Goal: Information Seeking & Learning: Compare options

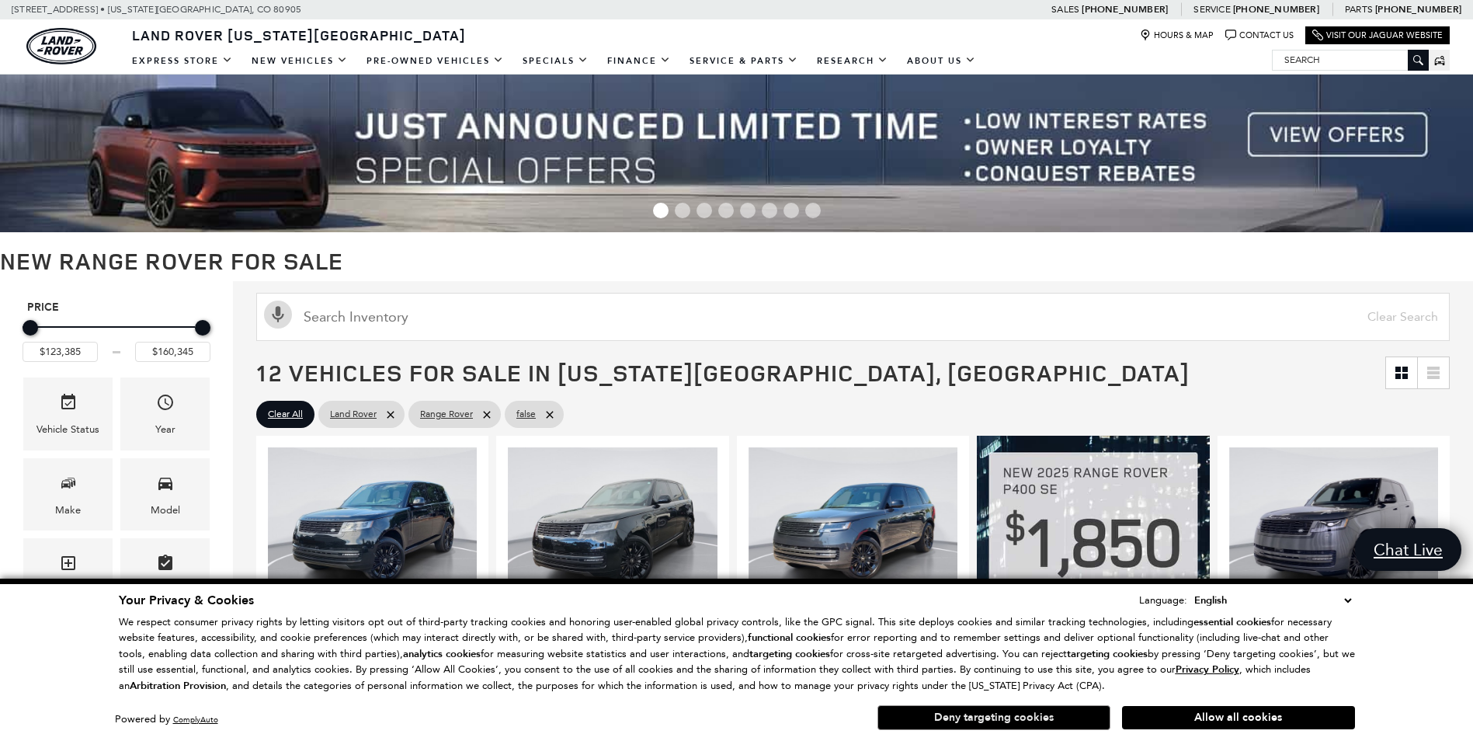
click at [1042, 721] on button "Deny targeting cookies" at bounding box center [993, 717] width 233 height 25
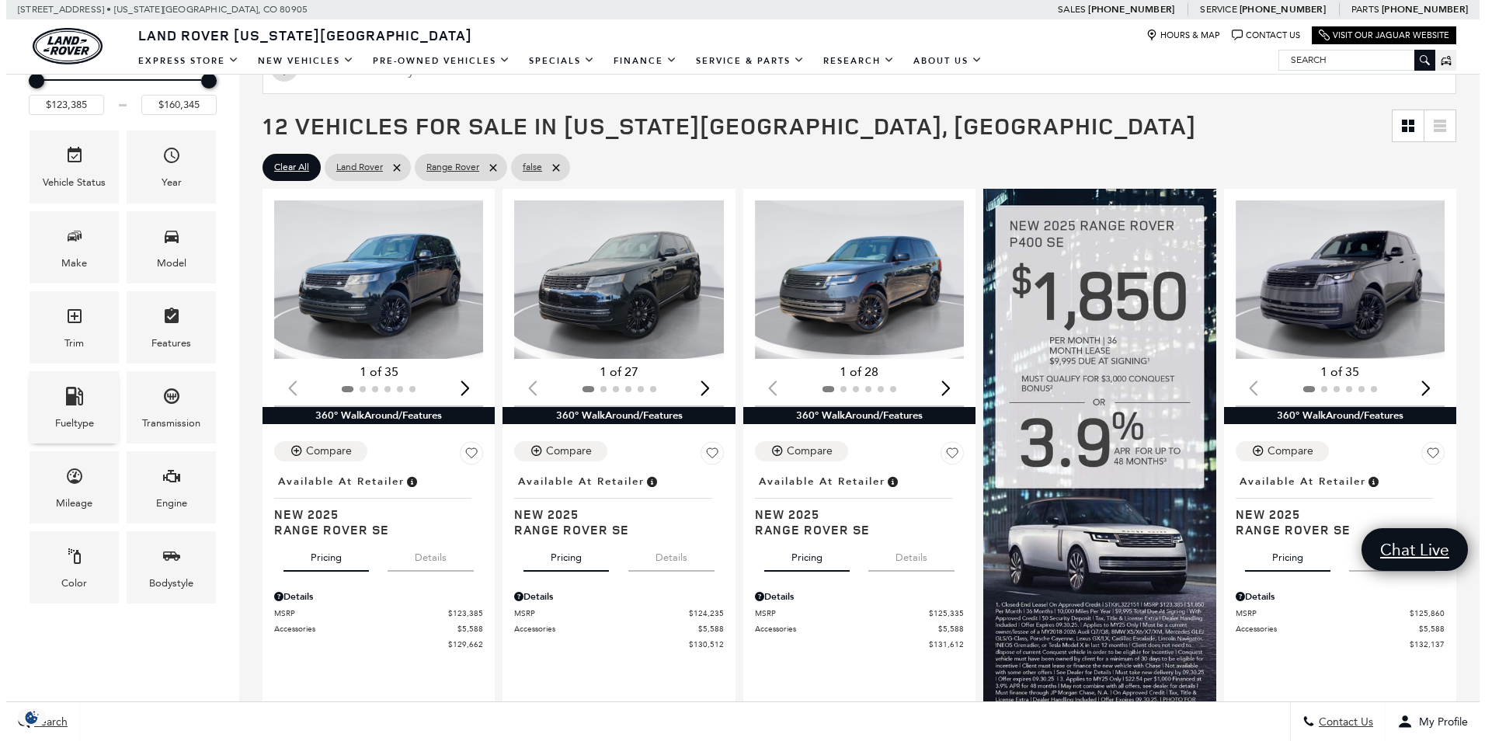
scroll to position [311, 0]
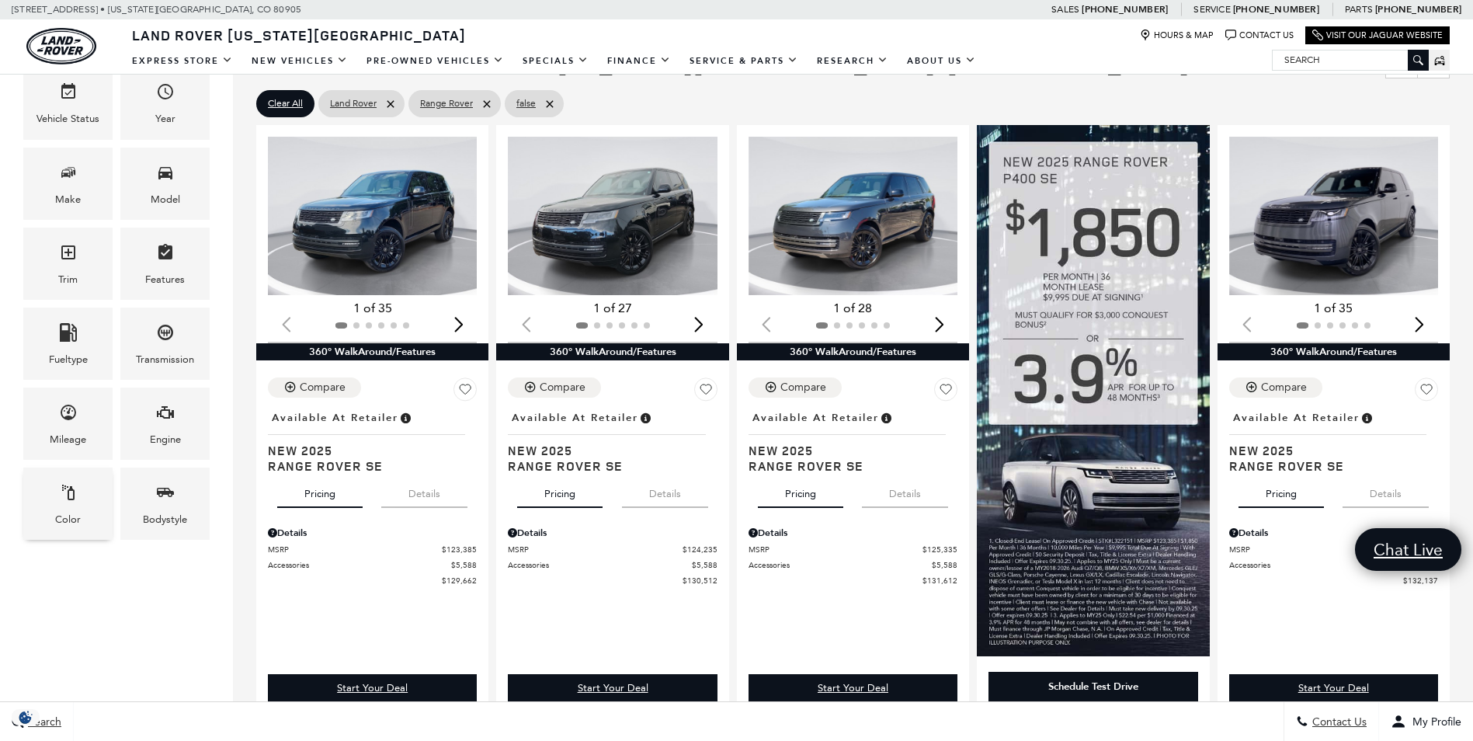
click at [81, 515] on div "Color" at bounding box center [67, 503] width 89 height 72
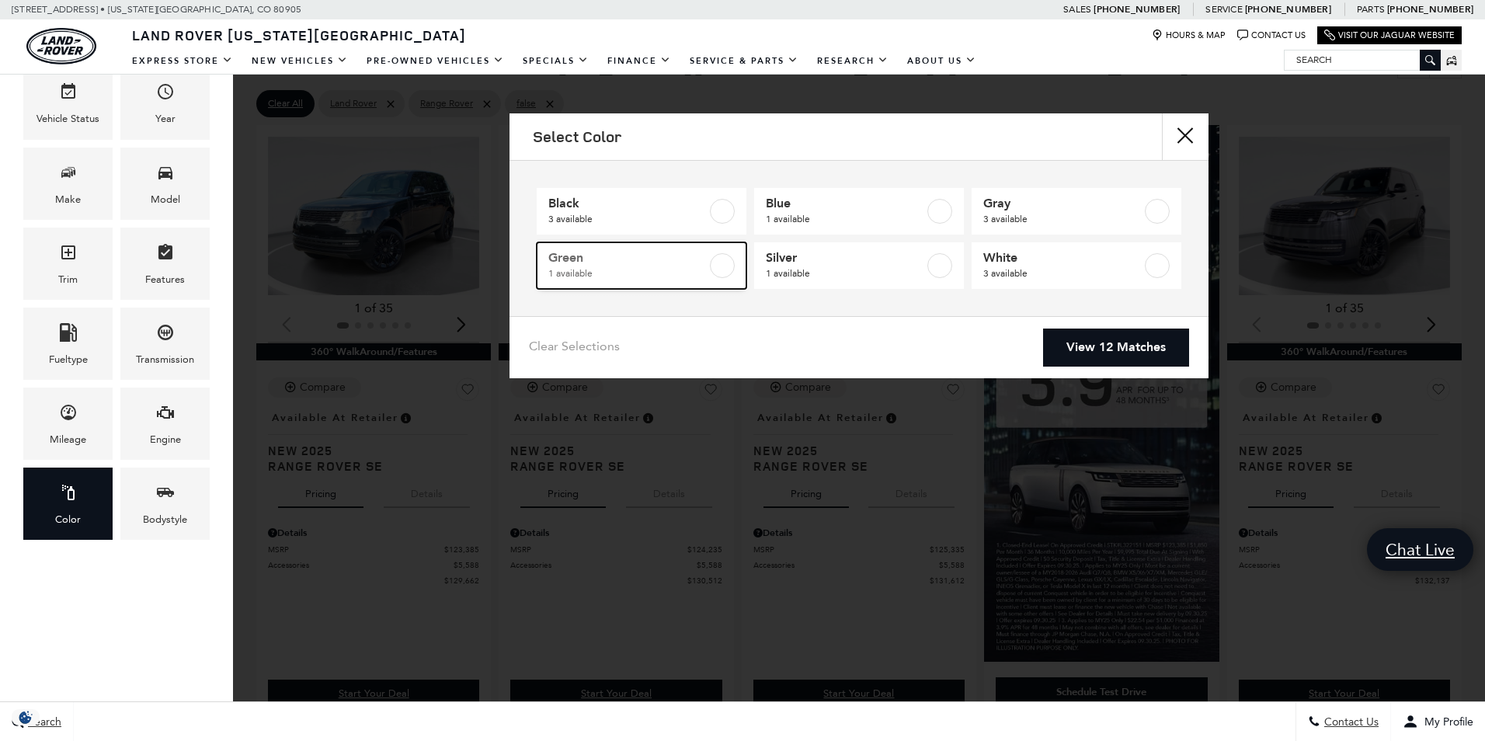
click at [719, 264] on label at bounding box center [722, 265] width 25 height 25
type input "$155,965"
checkbox input "true"
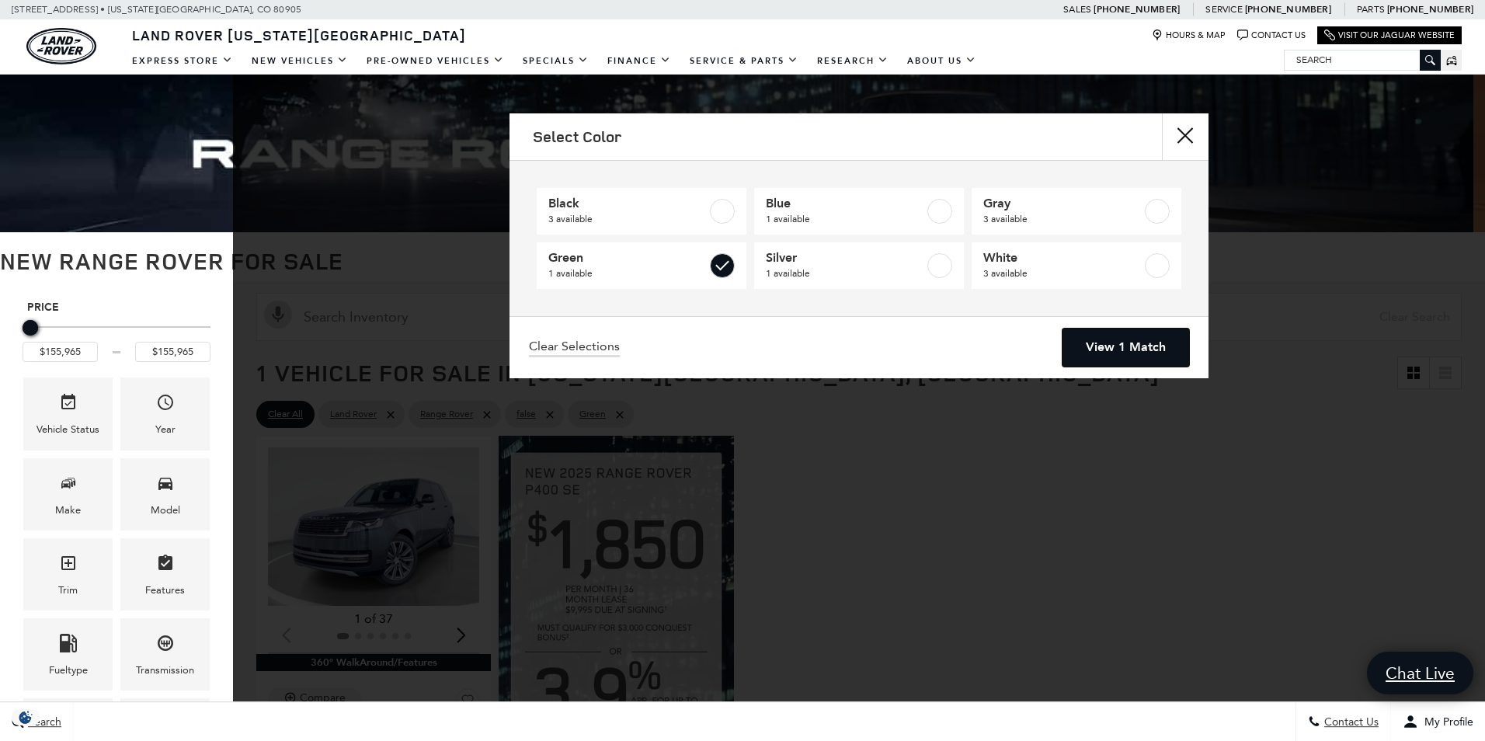
click at [1130, 342] on link "View 1 Match" at bounding box center [1125, 347] width 127 height 38
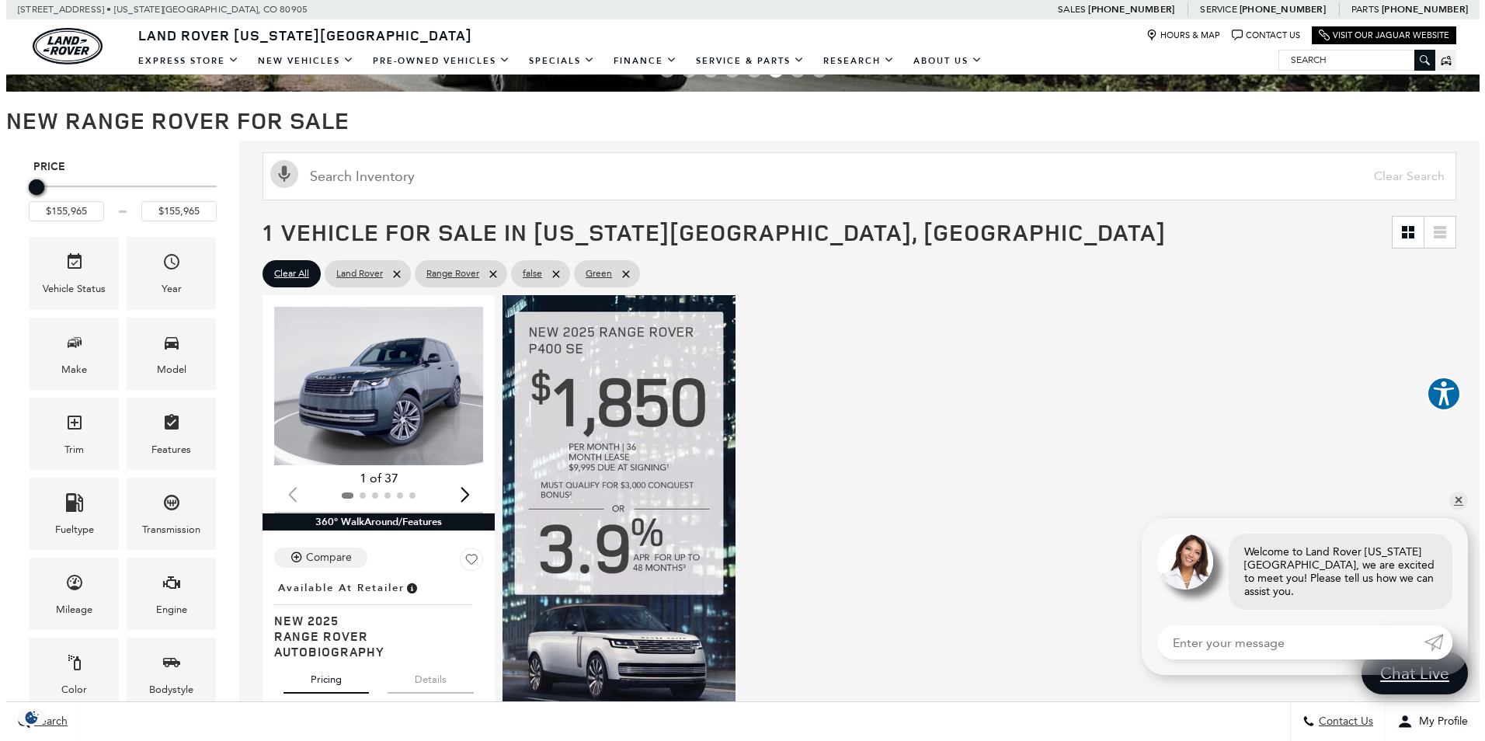
scroll to position [311, 0]
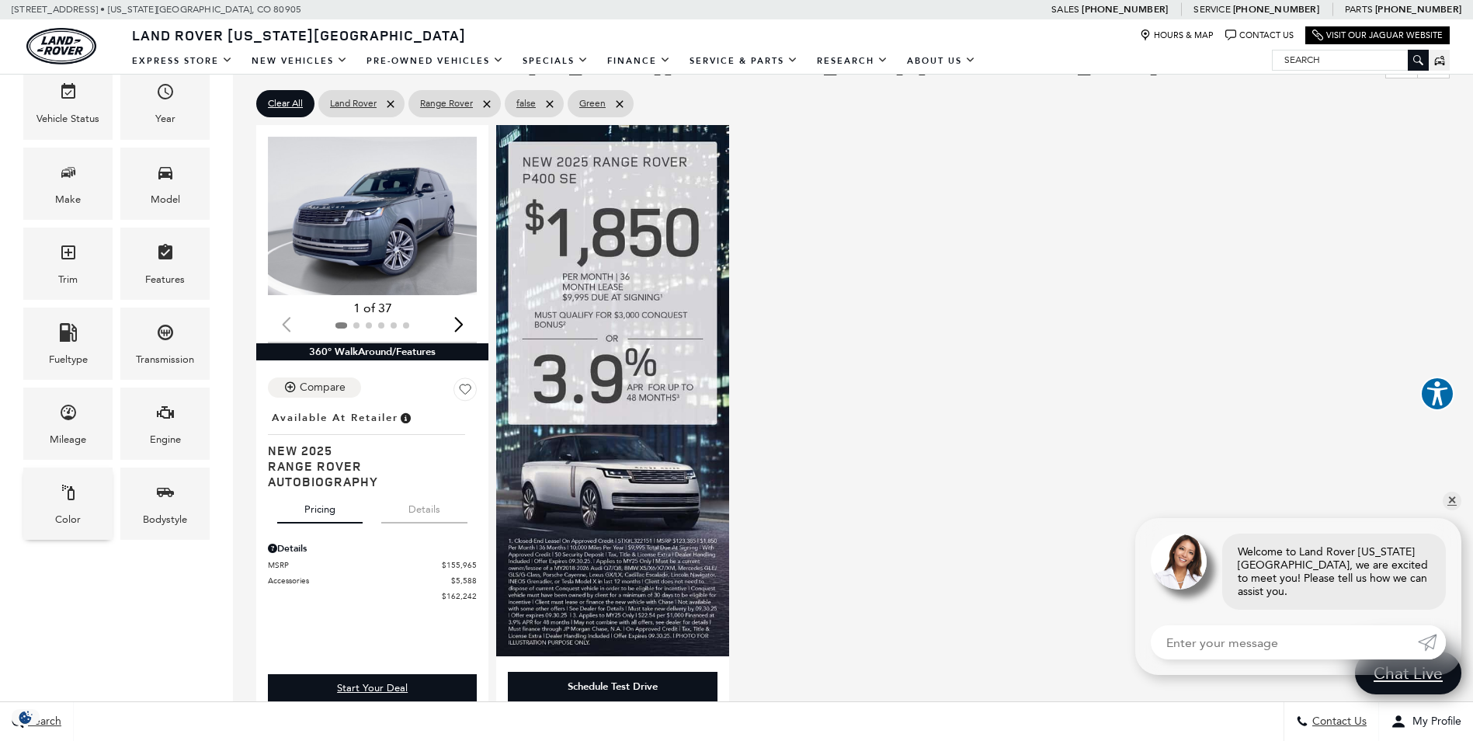
click at [80, 515] on div "Color" at bounding box center [68, 519] width 26 height 17
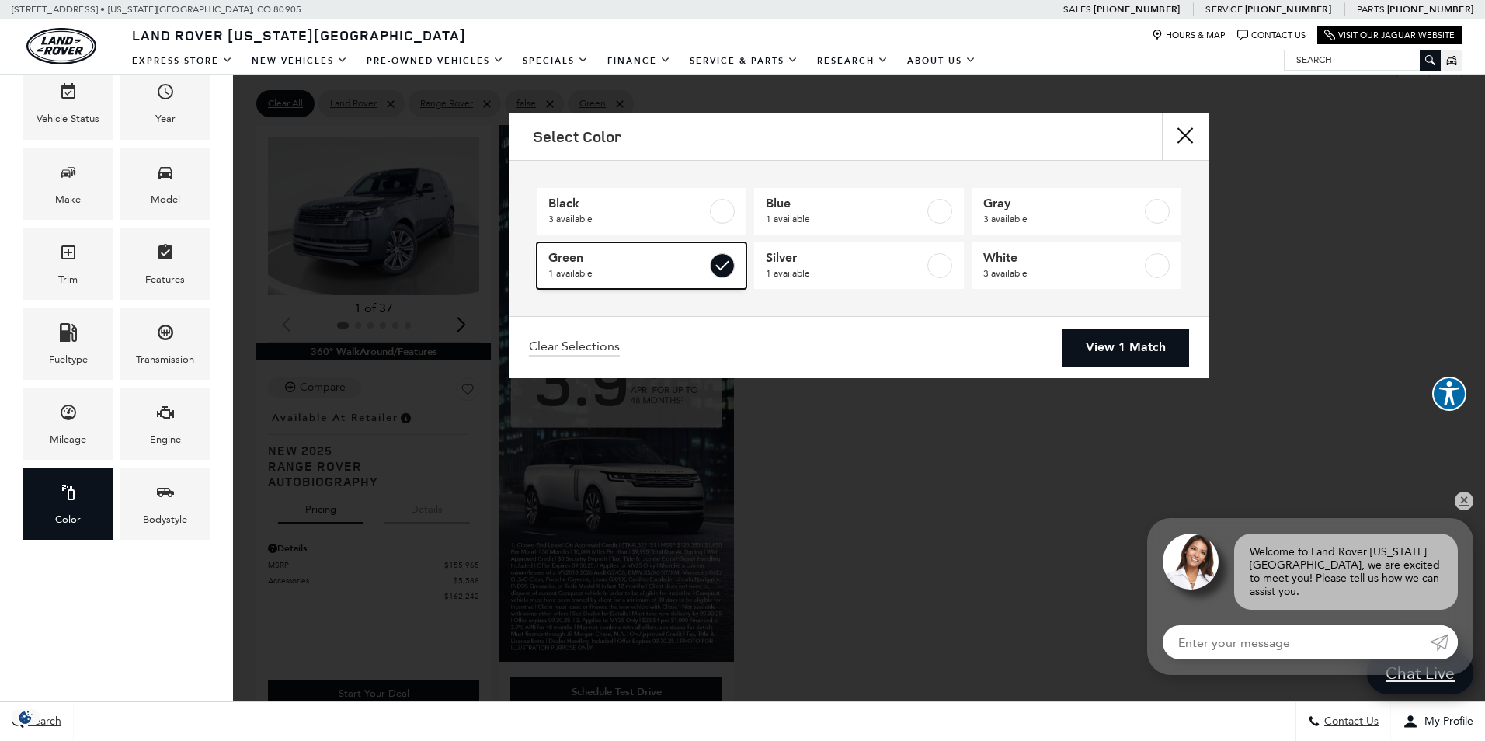
click at [724, 265] on label at bounding box center [722, 265] width 25 height 25
type input "$123,385"
type input "$160,345"
checkbox input "false"
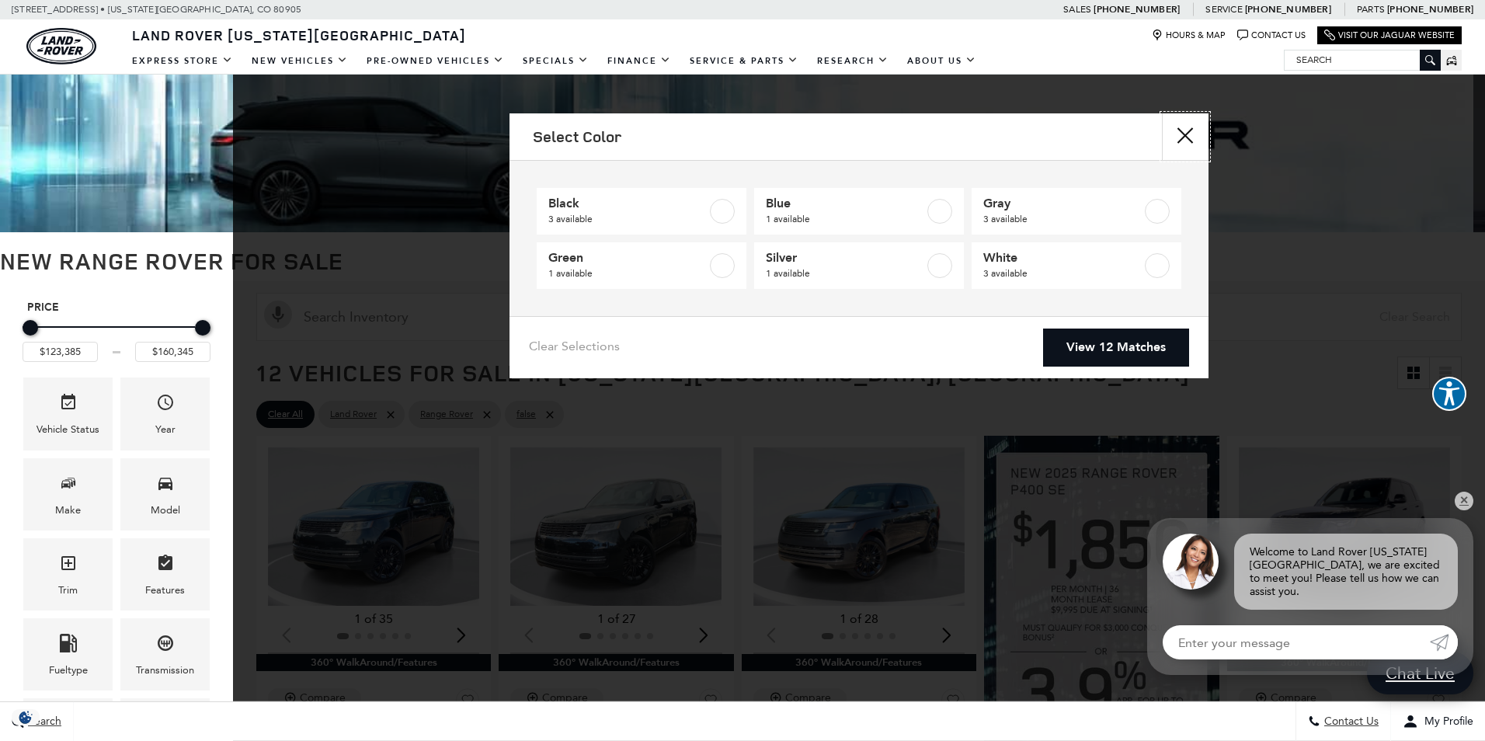
click at [1186, 134] on button "Close" at bounding box center [1185, 136] width 47 height 47
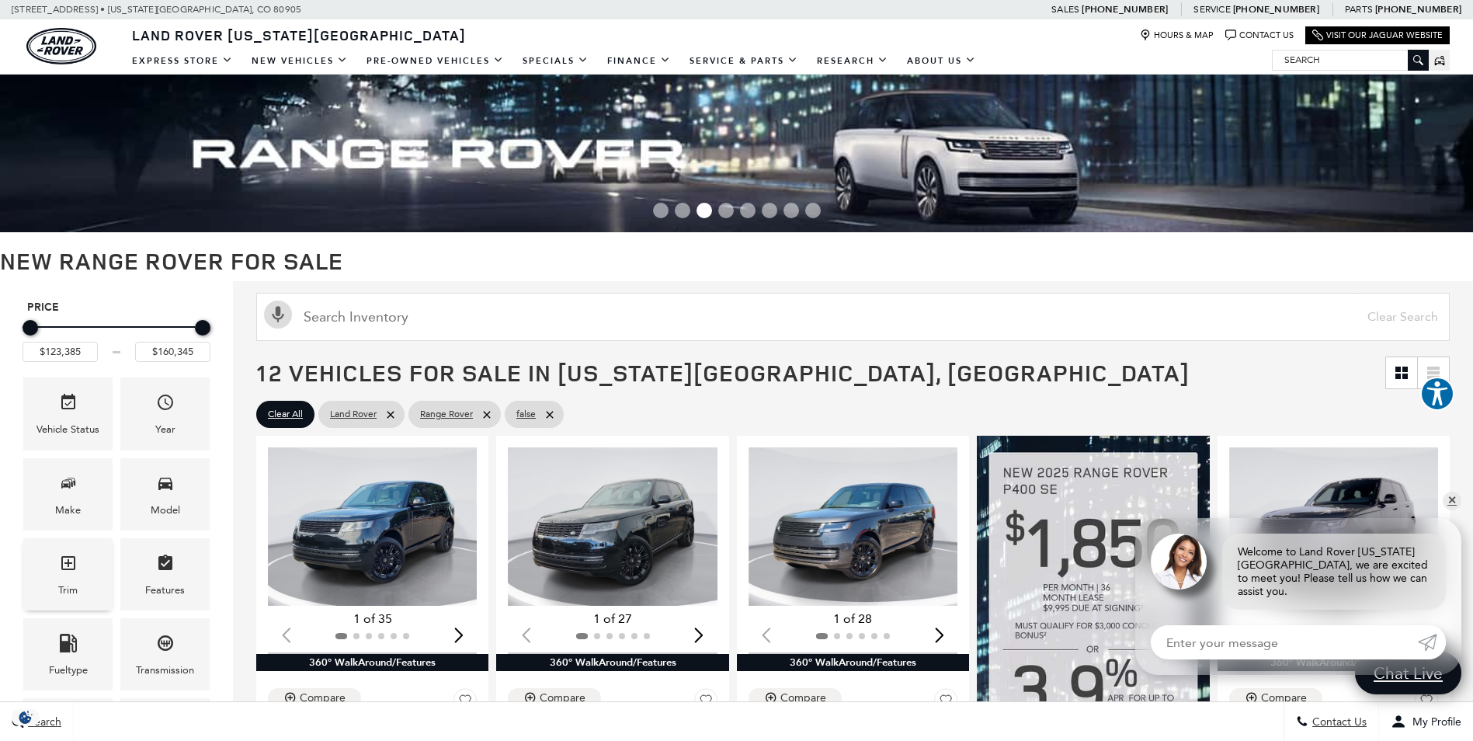
click at [88, 557] on div "Trim" at bounding box center [67, 574] width 89 height 72
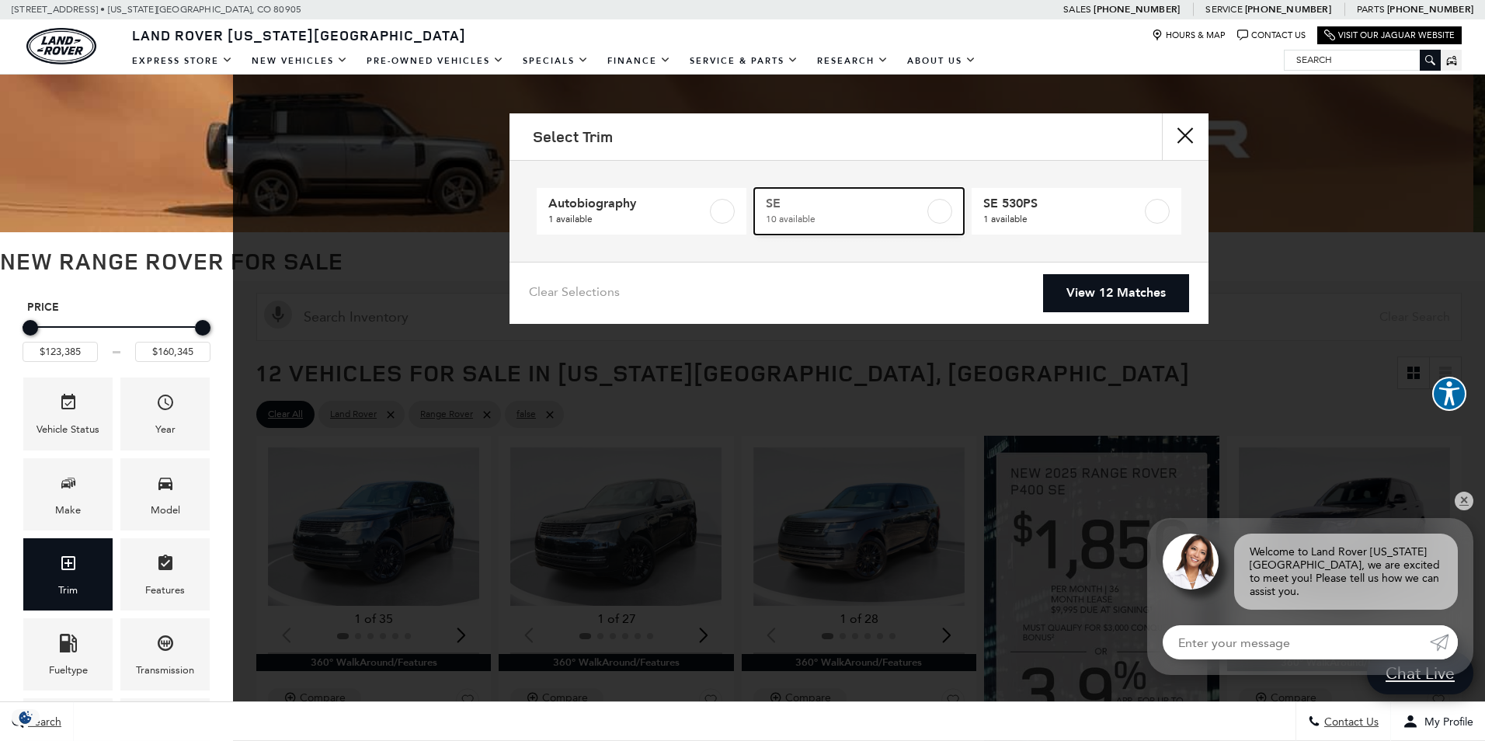
click at [946, 209] on label at bounding box center [939, 211] width 25 height 25
checkbox input "true"
click at [1097, 298] on link "View 10 Matches" at bounding box center [1116, 293] width 146 height 38
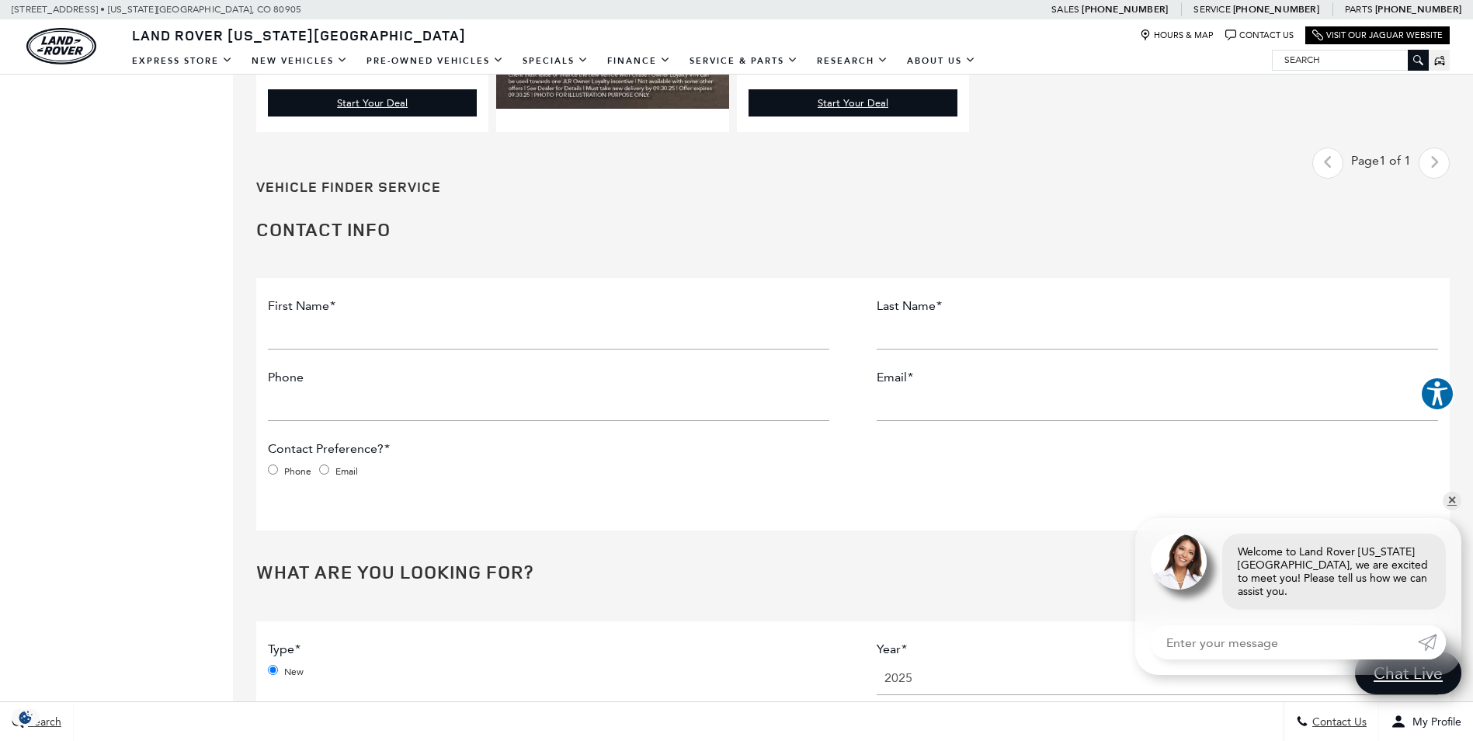
scroll to position [1553, 0]
